Goal: Task Accomplishment & Management: Manage account settings

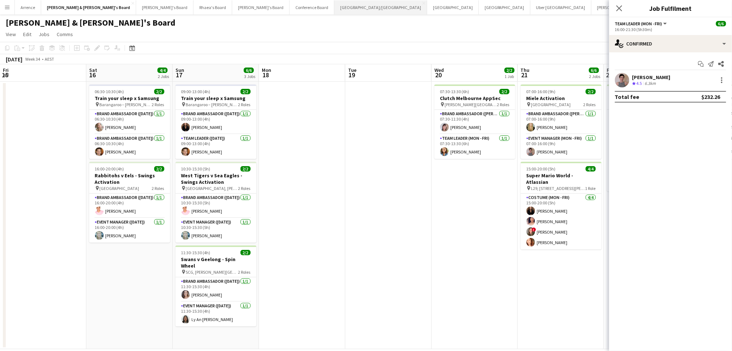
scroll to position [0, 313]
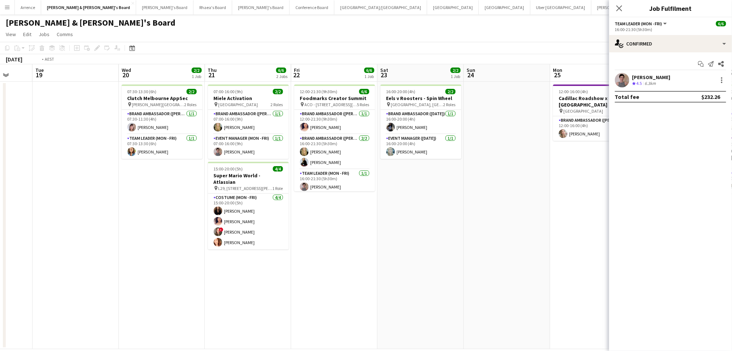
drag, startPoint x: 226, startPoint y: 295, endPoint x: 322, endPoint y: 286, distance: 96.5
click at [384, 283] on app-calendar-viewport "Fri 15 Sat 16 4/4 2 Jobs Sun 17 6/6 3 Jobs Mon 18 Tue 19 Wed 20 2/2 1 Job Thu 2…" at bounding box center [366, 206] width 732 height 285
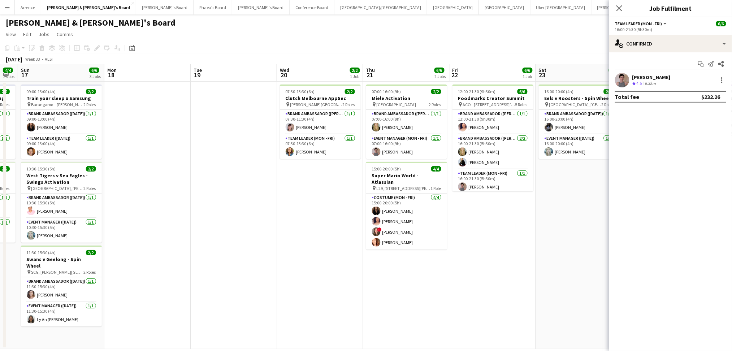
scroll to position [0, 185]
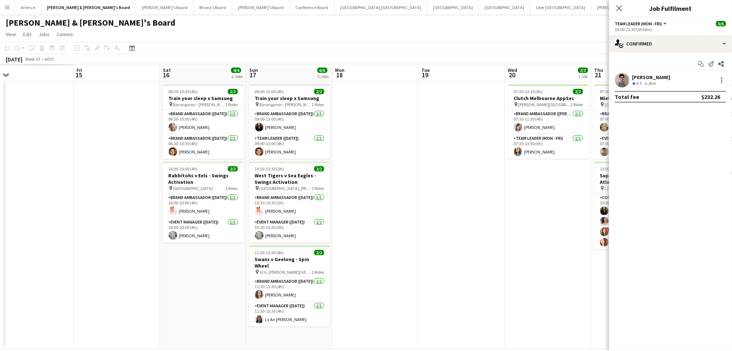
drag, startPoint x: 150, startPoint y: 286, endPoint x: 377, endPoint y: 283, distance: 227.1
click at [377, 283] on app-calendar-viewport "Tue 12 Wed 13 Thu 14 Fri 15 Sat 16 4/4 2 Jobs Sun 17 6/6 3 Jobs Mon 18 Tue 19 W…" at bounding box center [366, 206] width 732 height 285
click at [377, 283] on app-date-cell at bounding box center [376, 216] width 86 height 268
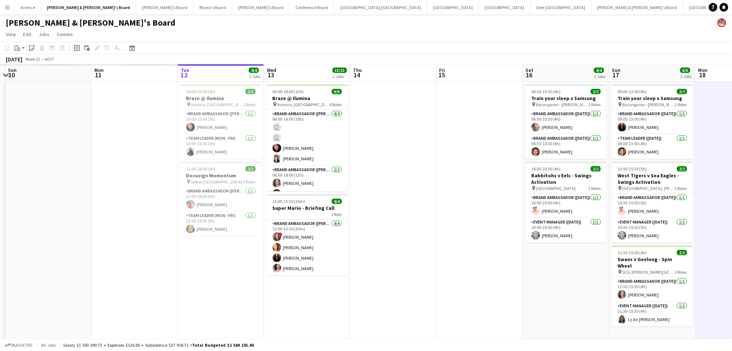
drag, startPoint x: 156, startPoint y: 284, endPoint x: 519, endPoint y: 280, distance: 362.6
click at [519, 280] on app-calendar-viewport "Fri 8 Sat 9 Sun 10 Mon 11 Tue 12 4/4 2 Jobs Wed 13 13/13 2 Jobs Thu 14 Fri 15 S…" at bounding box center [366, 206] width 732 height 285
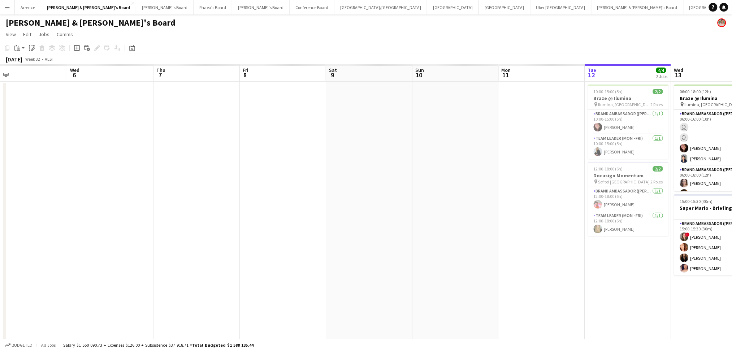
drag, startPoint x: 159, startPoint y: 296, endPoint x: 596, endPoint y: 284, distance: 436.7
click at [620, 283] on app-calendar-viewport "Tue 5 Wed 6 Thu 7 Fri 8 Sat 9 Sun 10 Mon 11 Tue 12 4/4 2 Jobs Wed 13 13/13 2 Jo…" at bounding box center [366, 206] width 732 height 285
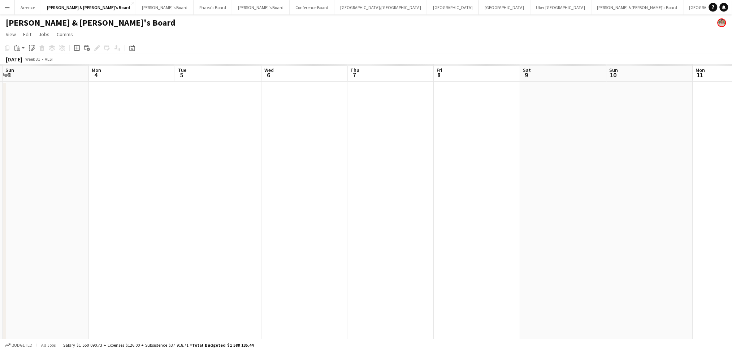
scroll to position [0, 170]
drag, startPoint x: 264, startPoint y: 288, endPoint x: 403, endPoint y: 285, distance: 138.3
click at [403, 285] on app-calendar-viewport "Fri 1 Sat 2 Sun 3 Mon 4 Tue 5 Wed 6 Thu 7 Fri 8 Sat 9 Sun 10 Mon 11 Tue 12 4/4 …" at bounding box center [366, 206] width 732 height 285
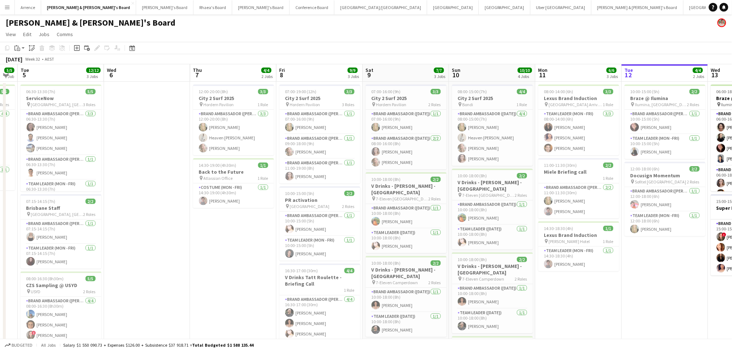
scroll to position [0, 331]
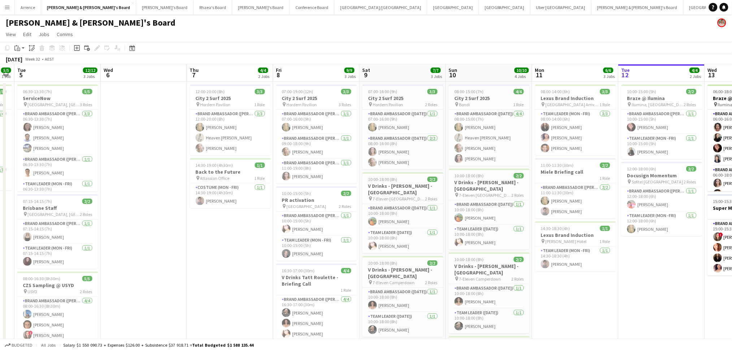
drag, startPoint x: 396, startPoint y: 290, endPoint x: 235, endPoint y: 284, distance: 161.1
click at [235, 284] on app-calendar-viewport "Fri 1 2/2 1 Job Sat 2 9/10 2 Jobs Sun 3 1/1 1 Job Mon 4 5/5 1 Job Tue 5 12/12 3…" at bounding box center [366, 248] width 732 height 369
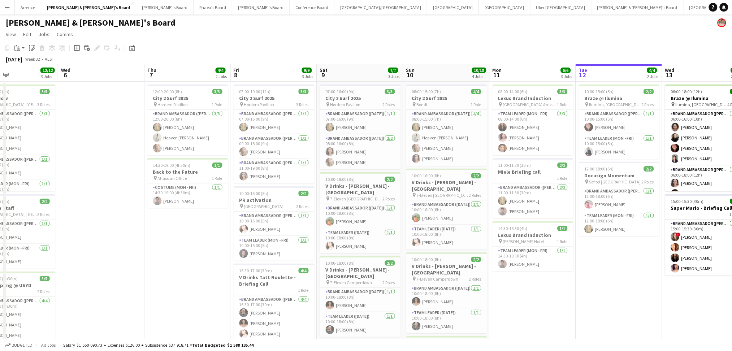
drag, startPoint x: 617, startPoint y: 294, endPoint x: 574, endPoint y: 293, distance: 42.6
click at [574, 293] on app-calendar-viewport "Sat 2 9/10 2 Jobs Sun 3 1/1 1 Job Mon 4 5/5 1 Job Tue 5 12/12 3 Jobs Wed 6 Thu …" at bounding box center [366, 248] width 732 height 369
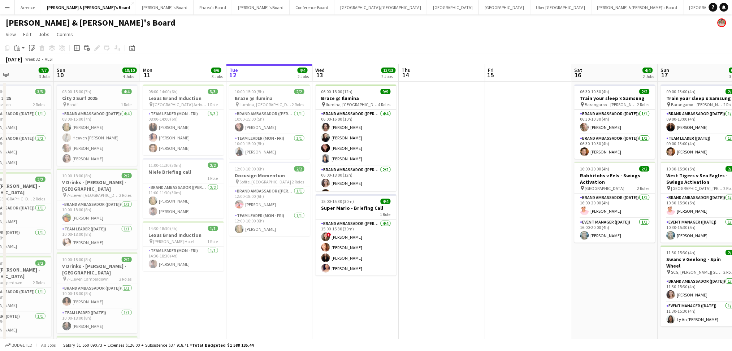
drag, startPoint x: 574, startPoint y: 293, endPoint x: 225, endPoint y: 288, distance: 349.9
click at [225, 288] on app-calendar-viewport "Thu 7 4/4 2 Jobs Fri 8 9/9 3 Jobs Sat 9 7/7 3 Jobs Sun 10 10/10 4 Jobs Mon 11 6…" at bounding box center [366, 248] width 732 height 369
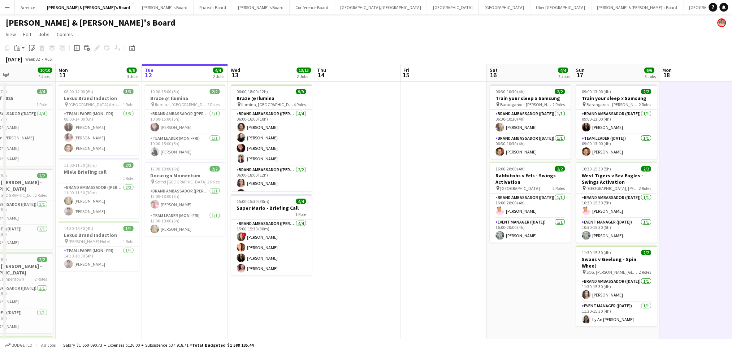
drag, startPoint x: 474, startPoint y: 273, endPoint x: 375, endPoint y: 273, distance: 99.7
click at [375, 273] on app-calendar-viewport "Thu 7 4/4 2 Jobs Fri 8 9/9 3 Jobs Sat 9 7/7 3 Jobs Sun 10 10/10 4 Jobs Mon 11 6…" at bounding box center [366, 248] width 732 height 369
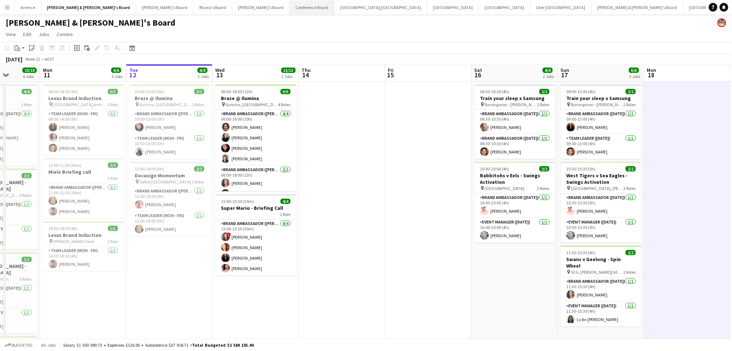
scroll to position [0, 172]
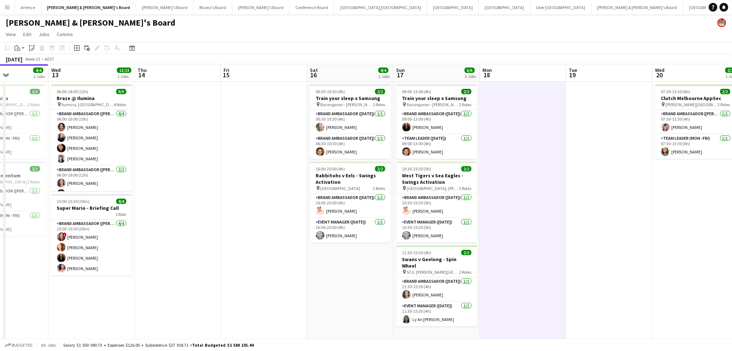
drag, startPoint x: 673, startPoint y: 302, endPoint x: 267, endPoint y: 291, distance: 405.6
click at [148, 295] on app-calendar-viewport "Sat 9 7/7 3 Jobs Sun 10 10/10 4 Jobs Mon 11 6/6 3 Jobs Tue 12 4/4 2 Jobs Wed 13…" at bounding box center [366, 248] width 732 height 369
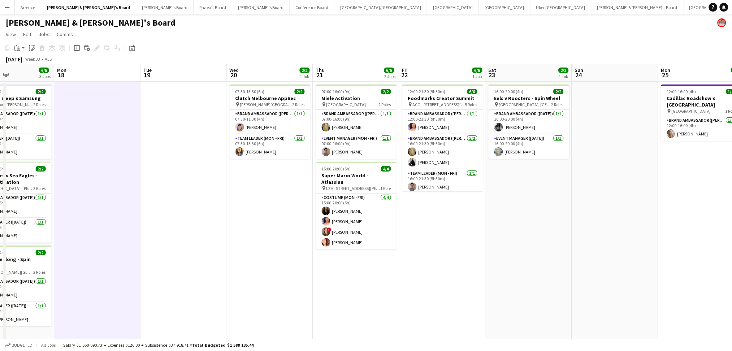
click at [211, 290] on app-calendar-viewport "Thu 14 Fri 15 Sat 16 4/4 2 Jobs Sun 17 6/6 3 Jobs Mon 18 Tue 19 Wed 20 2/2 1 Jo…" at bounding box center [366, 248] width 732 height 369
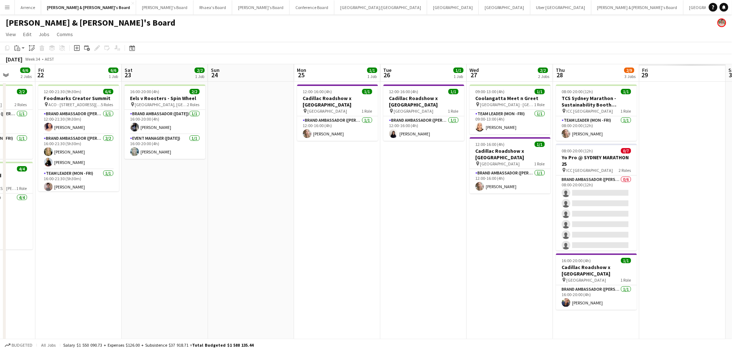
drag, startPoint x: 610, startPoint y: 298, endPoint x: 424, endPoint y: 272, distance: 187.0
click at [135, 273] on app-calendar-viewport "Tue 19 Wed 20 2/2 1 Job Thu 21 6/6 2 Jobs Fri 22 6/6 1 Job Sat 23 2/2 1 Job Sun…" at bounding box center [366, 248] width 732 height 369
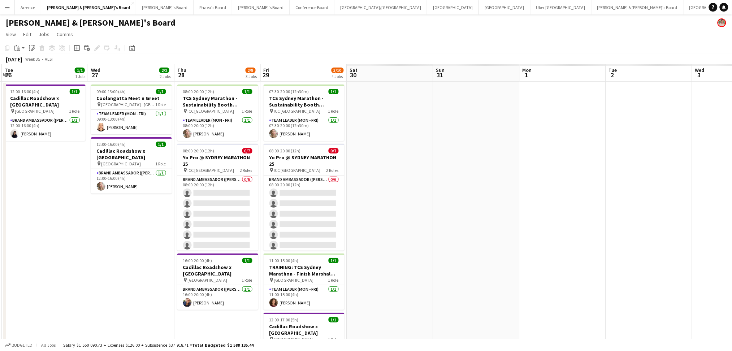
drag, startPoint x: 552, startPoint y: 278, endPoint x: 185, endPoint y: 279, distance: 366.9
click at [185, 279] on app-calendar-viewport "Sat 23 2/2 1 Job Sun 24 Mon 25 1/1 1 Job Tue 26 1/1 1 Job Wed 27 2/2 2 Jobs Thu…" at bounding box center [366, 248] width 732 height 369
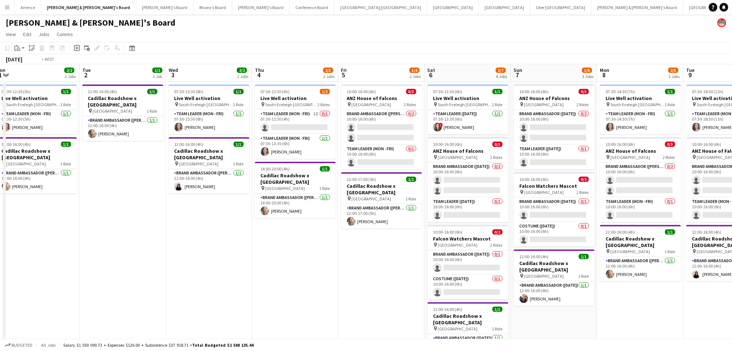
scroll to position [0, 0]
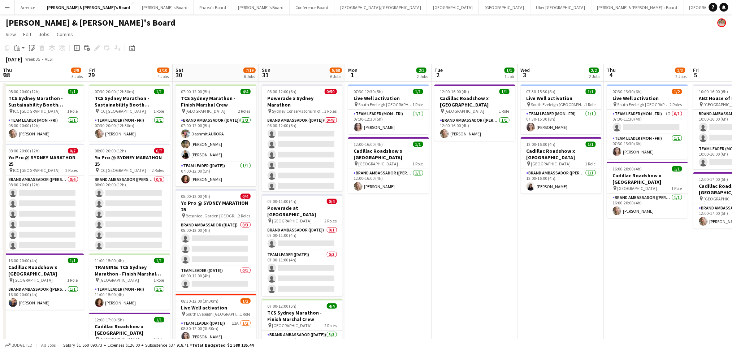
drag, startPoint x: 200, startPoint y: 230, endPoint x: 572, endPoint y: 244, distance: 371.9
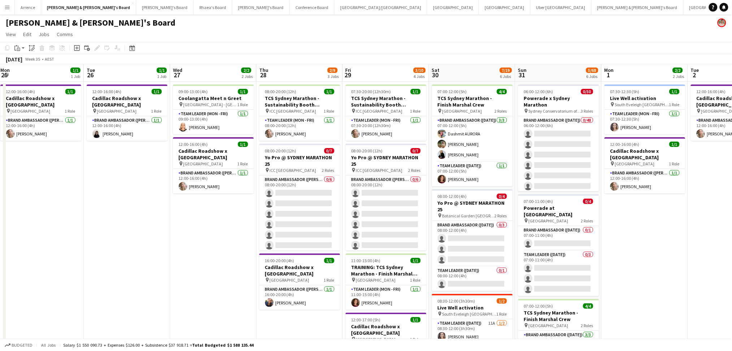
drag, startPoint x: 461, startPoint y: 258, endPoint x: 665, endPoint y: 245, distance: 204.8
drag, startPoint x: 139, startPoint y: 245, endPoint x: 483, endPoint y: 235, distance: 344.6
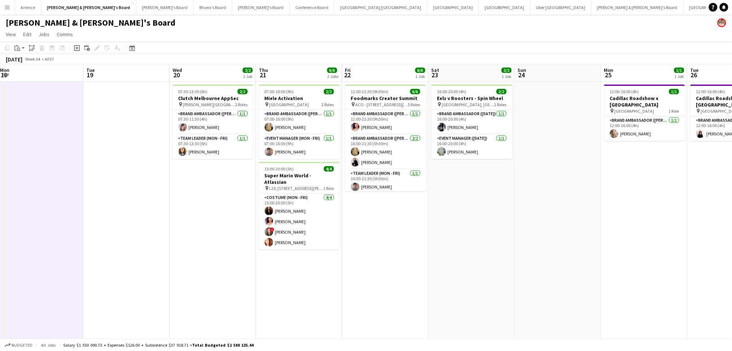
scroll to position [0, 176]
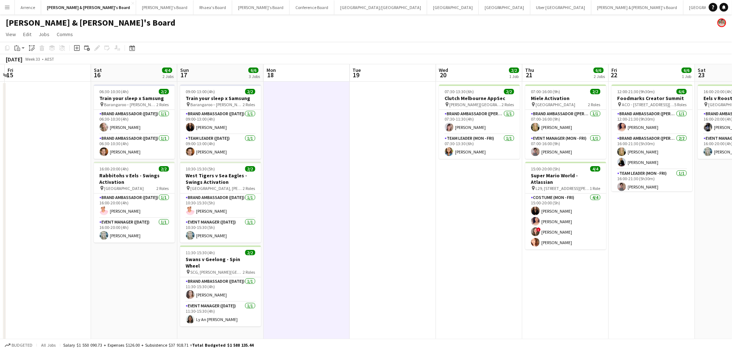
drag, startPoint x: 507, startPoint y: 242, endPoint x: 674, endPoint y: 239, distance: 166.8
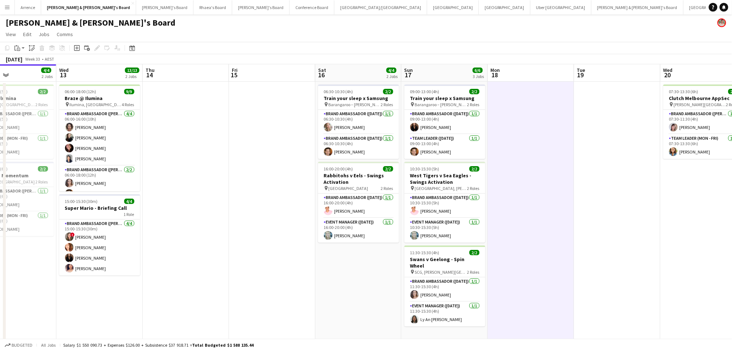
drag, startPoint x: 486, startPoint y: 258, endPoint x: 624, endPoint y: 248, distance: 138.3
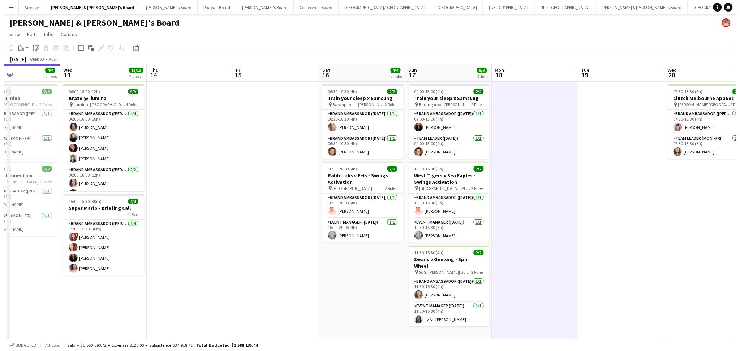
scroll to position [0, 203]
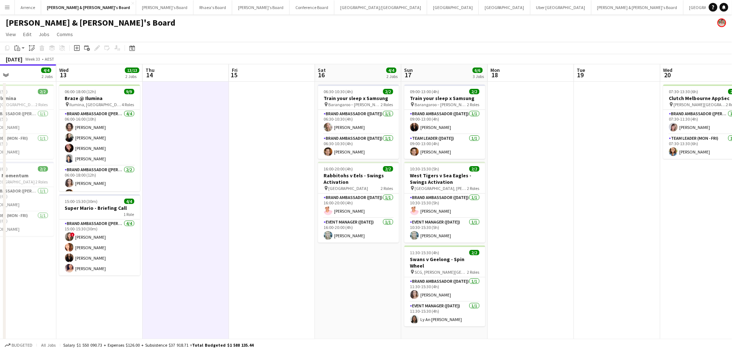
click at [9, 7] on app-icon "Menu" at bounding box center [7, 7] width 6 height 6
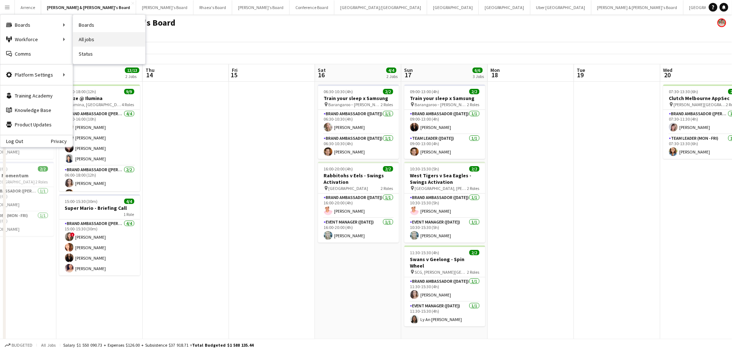
click at [83, 41] on link "All jobs" at bounding box center [109, 39] width 72 height 14
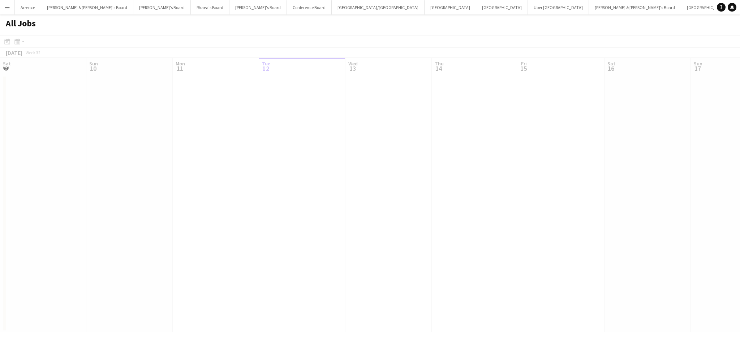
scroll to position [0, 172]
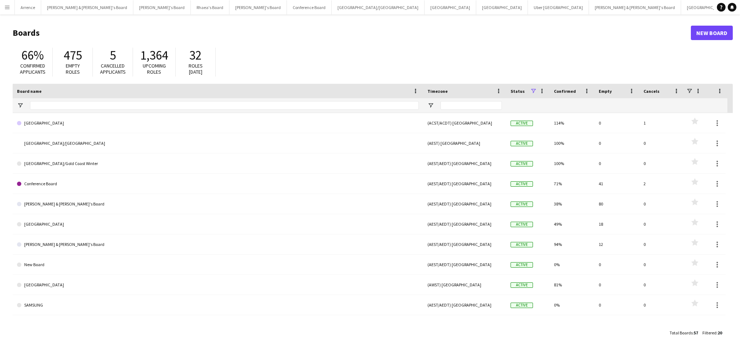
click at [6, 6] on app-icon "Menu" at bounding box center [7, 7] width 6 height 6
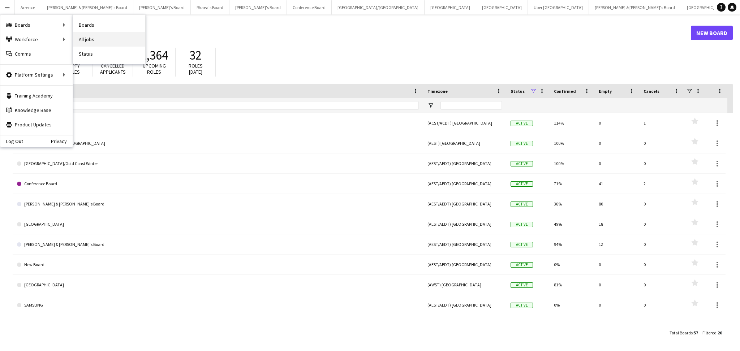
click at [86, 36] on link "All jobs" at bounding box center [109, 39] width 72 height 14
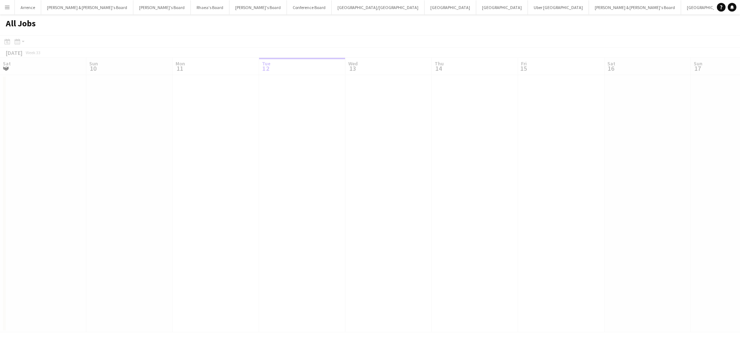
scroll to position [0, 172]
click at [269, 177] on div at bounding box center [370, 194] width 740 height 318
click at [58, 8] on button "[PERSON_NAME] & [PERSON_NAME]'s Board Close" at bounding box center [87, 7] width 92 height 14
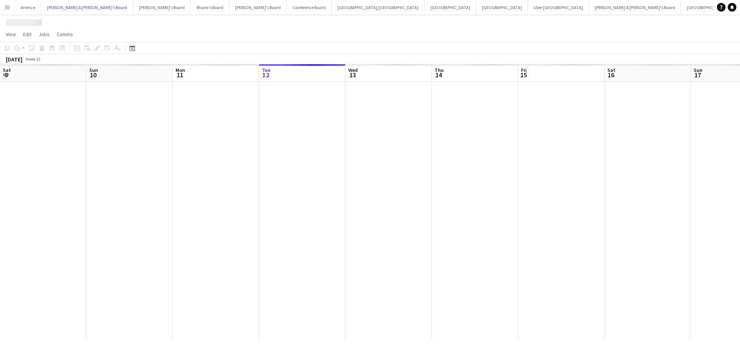
scroll to position [0, 172]
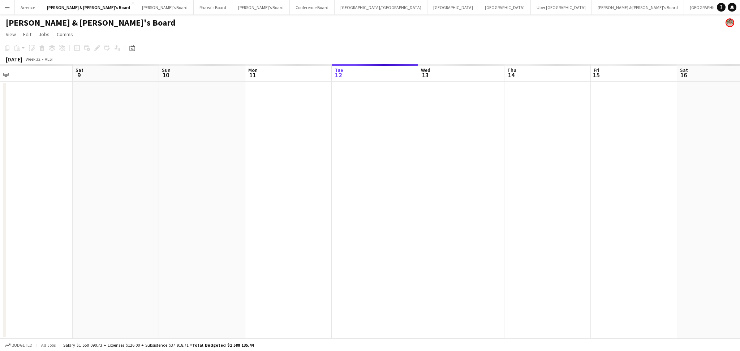
drag, startPoint x: 184, startPoint y: 237, endPoint x: 338, endPoint y: 245, distance: 154.4
click at [442, 237] on app-calendar-viewport "Wed 6 Thu 7 Fri 8 Sat 9 Sun 10 Mon 11 Tue 12 Wed 13 Thu 14 Fri 15 Sat 16 Sun 17…" at bounding box center [370, 201] width 740 height 274
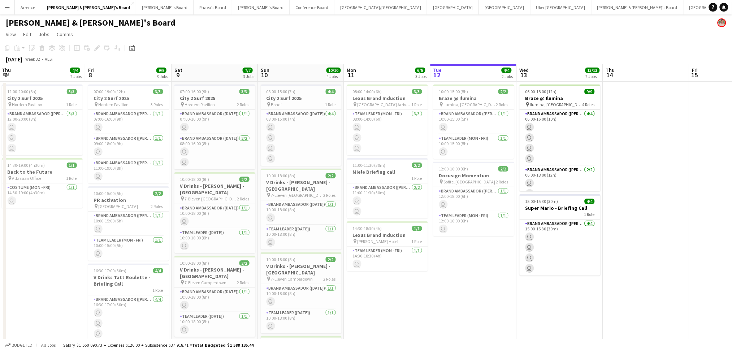
drag, startPoint x: 338, startPoint y: 245, endPoint x: 498, endPoint y: 242, distance: 160.0
click at [498, 242] on app-calendar-viewport "Tue 5 Wed 6 Thu 7 4/4 2 Jobs Fri 8 9/9 3 Jobs Sat 9 7/7 3 Jobs Sun 10 10/10 4 J…" at bounding box center [366, 248] width 732 height 369
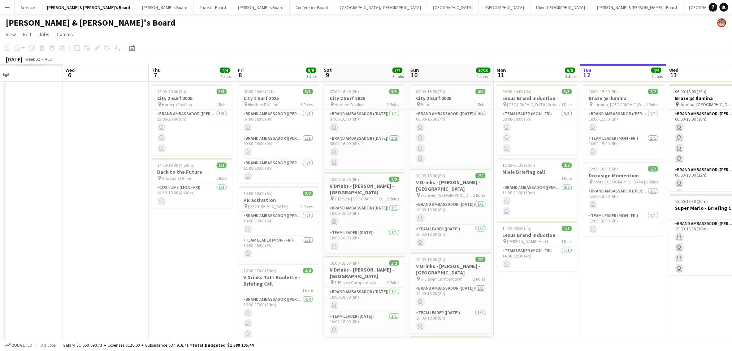
scroll to position [0, 206]
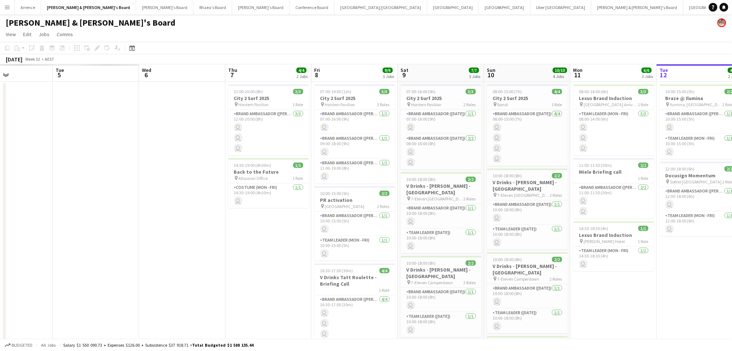
drag, startPoint x: 175, startPoint y: 266, endPoint x: 251, endPoint y: 259, distance: 76.6
click at [251, 259] on app-calendar-viewport "Sat 2 Sun 3 Mon 4 Tue 5 Wed 6 Thu 7 4/4 2 Jobs Fri 8 9/9 3 Jobs Sat 9 7/7 3 Job…" at bounding box center [366, 248] width 732 height 369
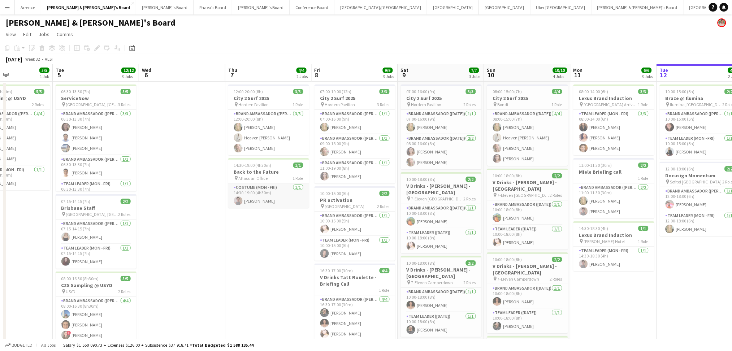
click at [276, 203] on app-card-role "Costume (Mon - Fri) [DATE] 14:30-19:00 (4h30m) [PERSON_NAME]" at bounding box center [268, 195] width 81 height 25
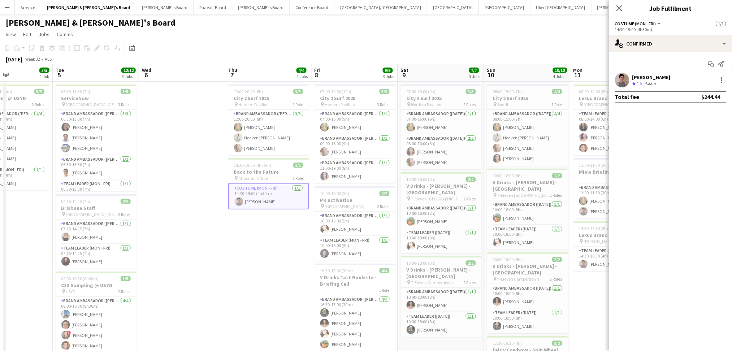
click at [262, 250] on app-date-cell "12:00-20:00 (8h) 3/3 City 2 Surf 2025 pin Hordern Pavilion 1 Role Brand Ambassa…" at bounding box center [268, 258] width 86 height 352
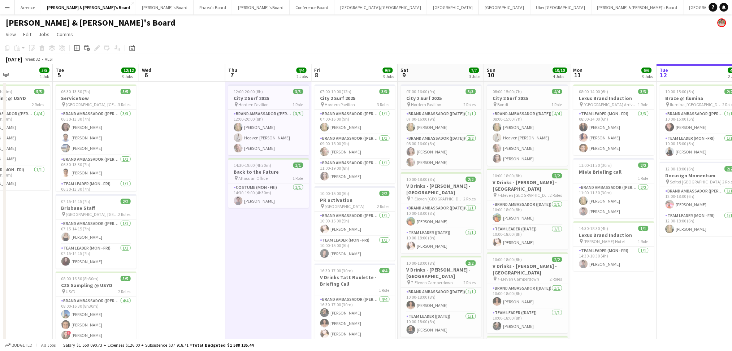
scroll to position [0, 312]
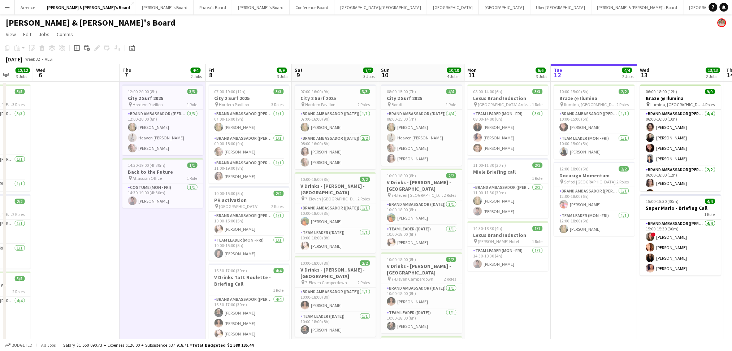
drag, startPoint x: 269, startPoint y: 289, endPoint x: 164, endPoint y: 290, distance: 105.1
click at [164, 290] on app-calendar-viewport "Sat 2 9/10 2 Jobs Sun 3 1/1 1 Job Mon 4 5/5 1 Job Tue 5 12/12 3 Jobs Wed 6 Thu …" at bounding box center [366, 248] width 732 height 369
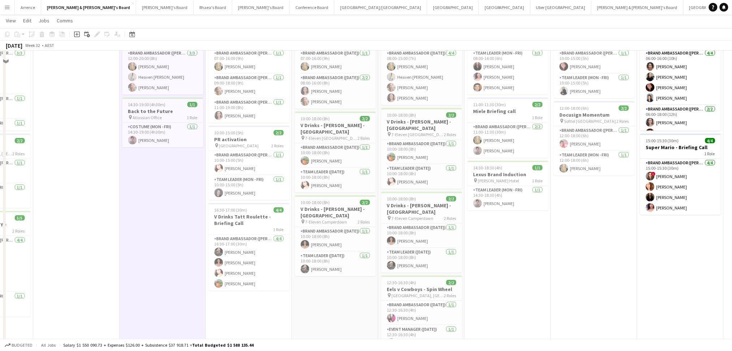
scroll to position [0, 0]
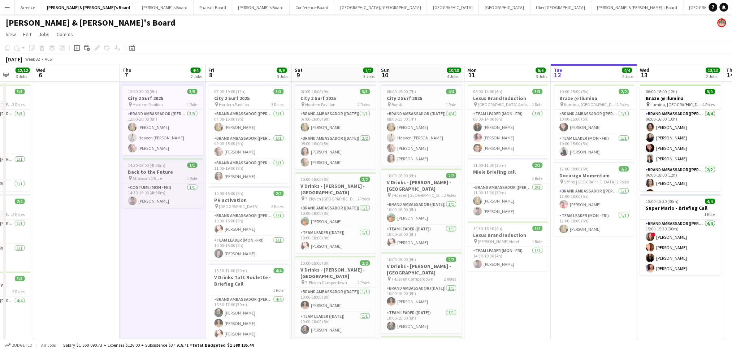
click at [153, 169] on h3 "Back to the Future" at bounding box center [162, 172] width 81 height 6
